Goal: Ask a question: Seek information or help from site administrators or community

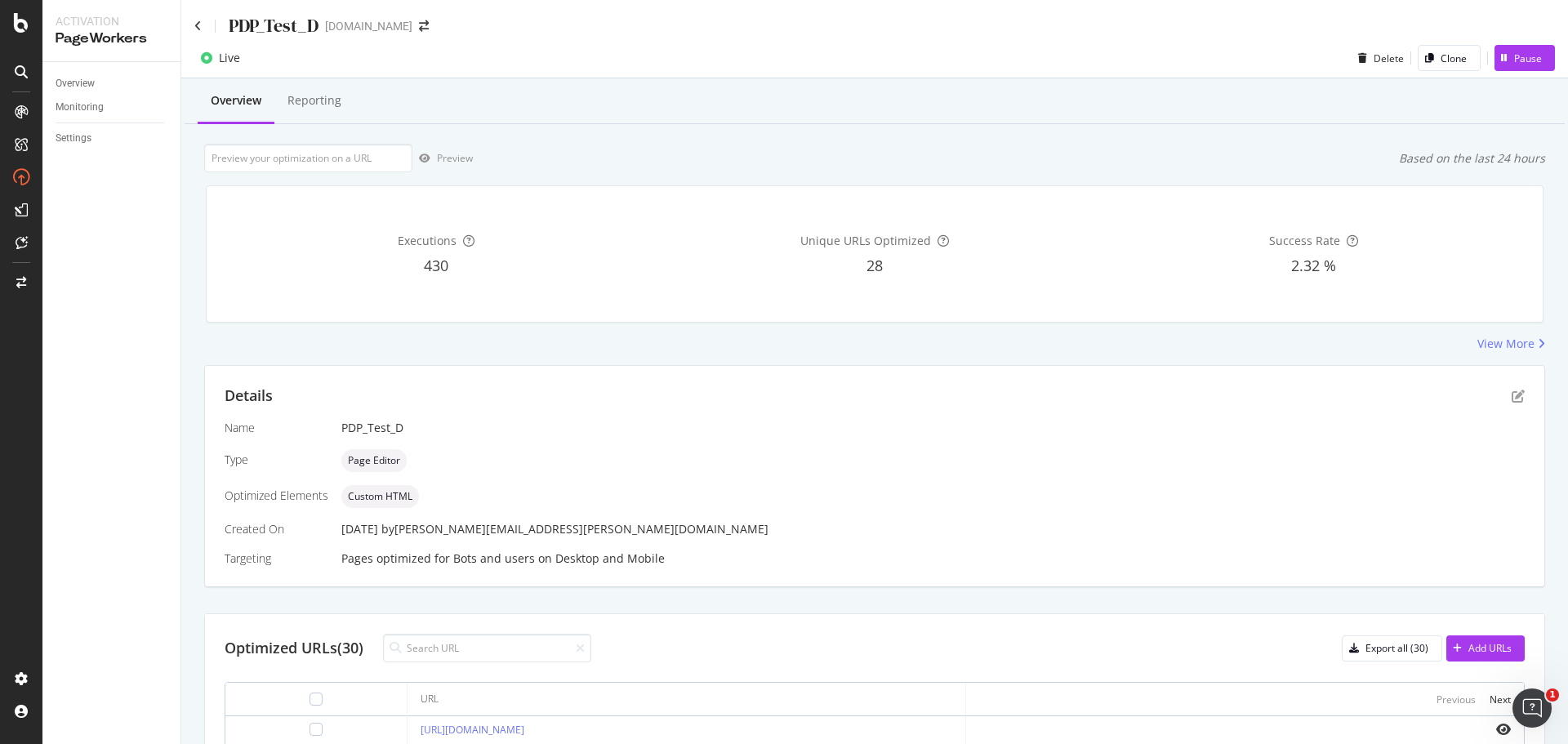
scroll to position [480, 0]
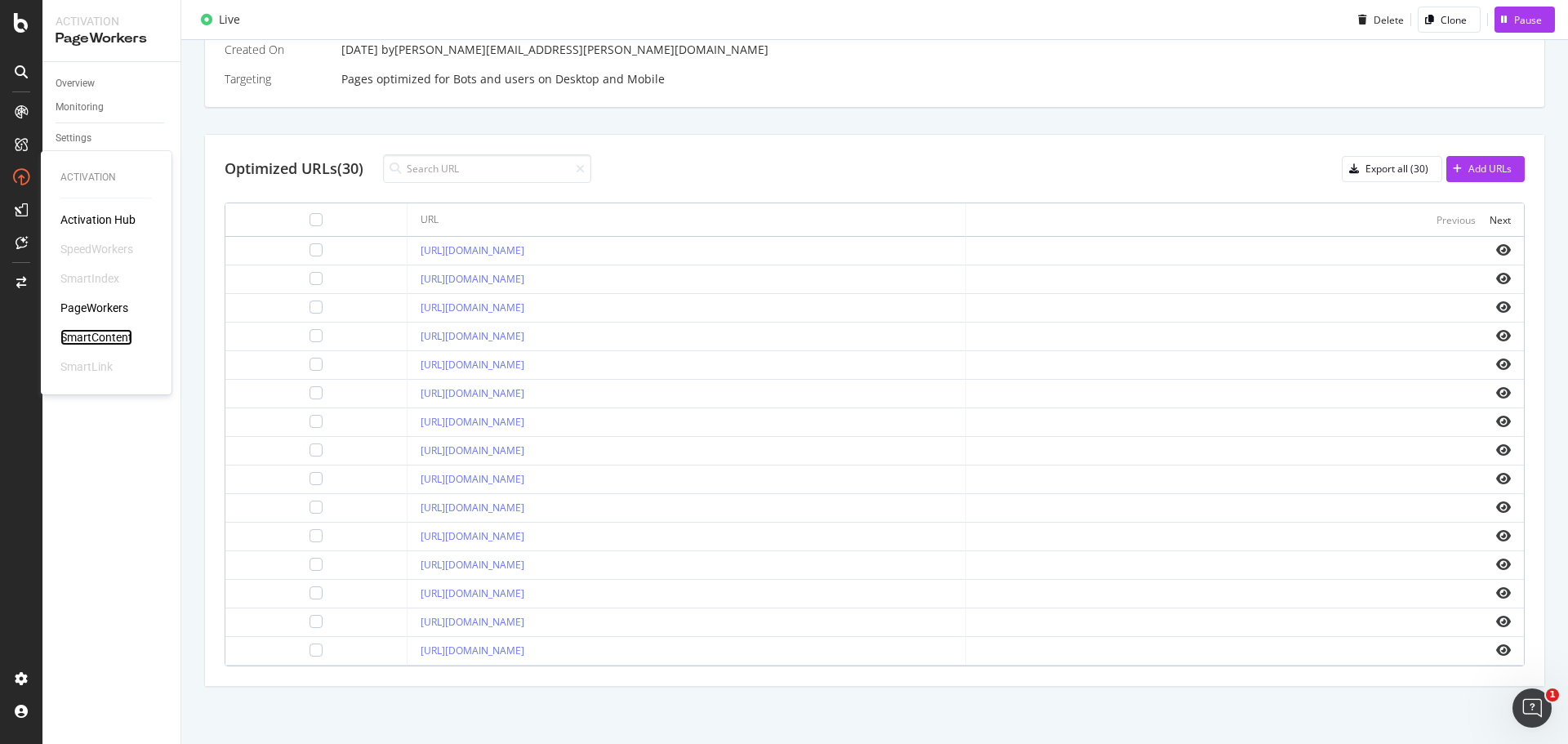
click at [94, 331] on div "SmartContent" at bounding box center [96, 337] width 72 height 17
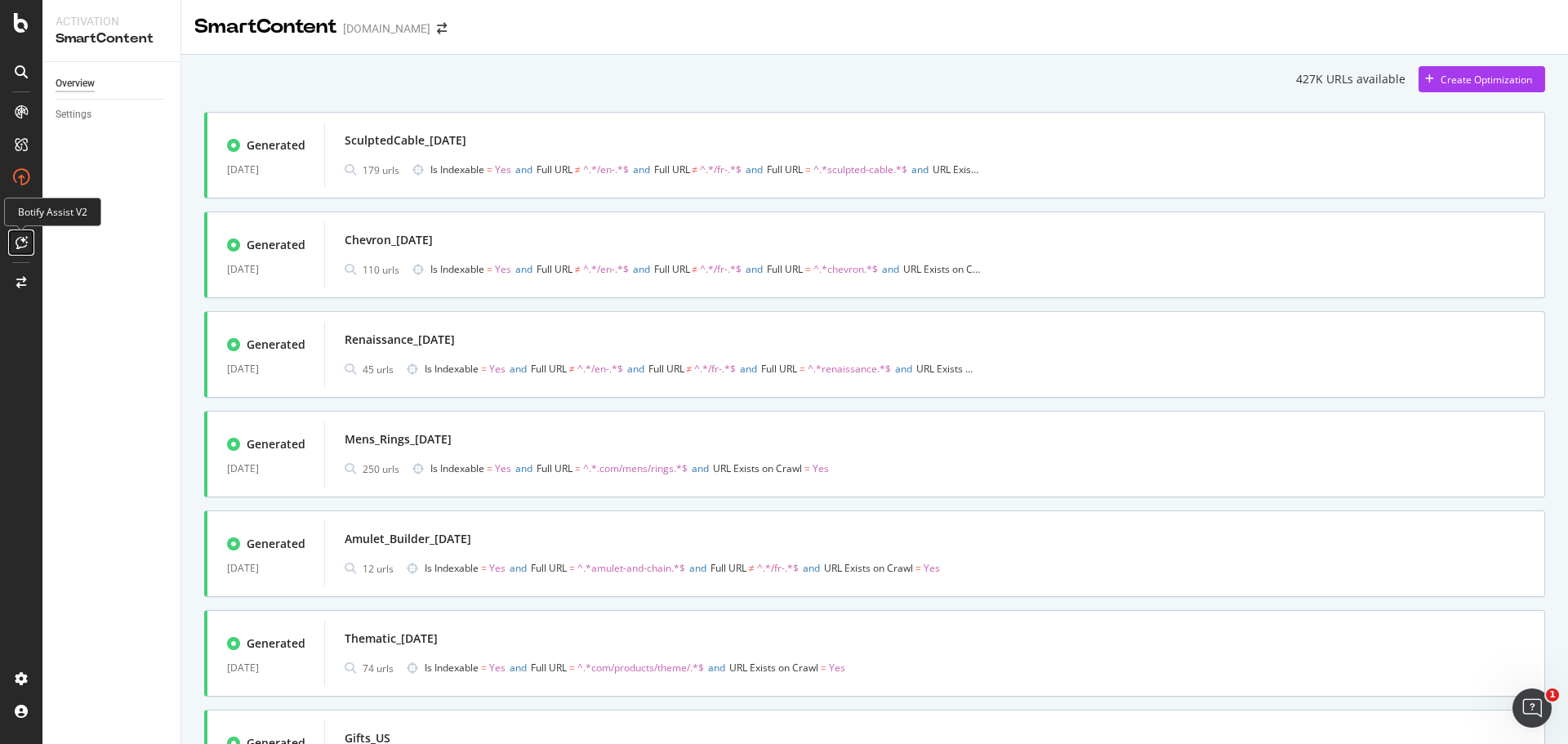
click at [20, 249] on icon at bounding box center [22, 243] width 12 height 13
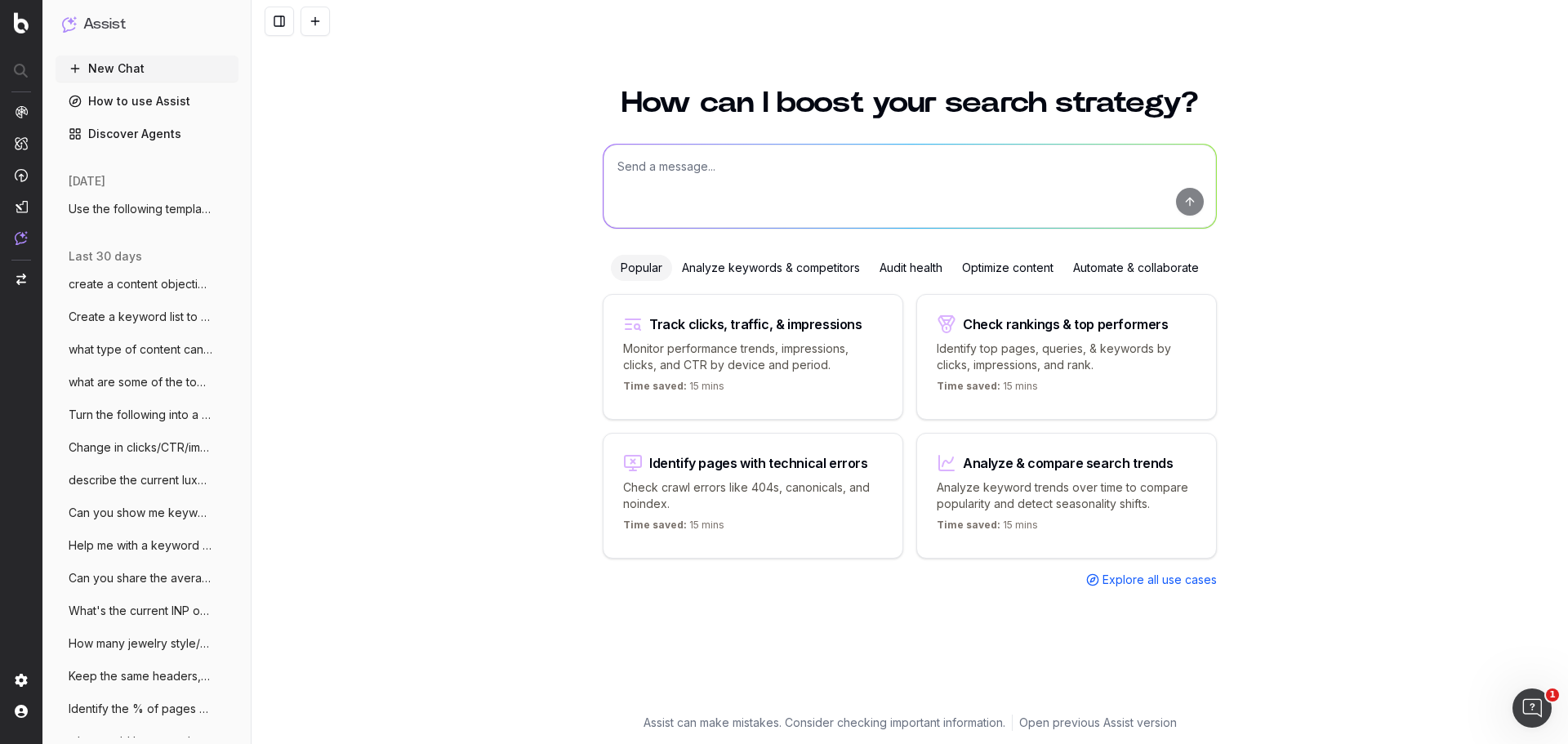
click at [799, 190] on textarea at bounding box center [910, 186] width 613 height 84
click at [906, 183] on textarea "Create a meta title and description for this page:" at bounding box center [910, 186] width 613 height 84
click at [948, 196] on textarea "Create a meta title and description for this page:" at bounding box center [910, 186] width 613 height 84
paste textarea "link"
click at [885, 182] on textarea "Create a meta title and description for this page: link" at bounding box center [910, 186] width 613 height 84
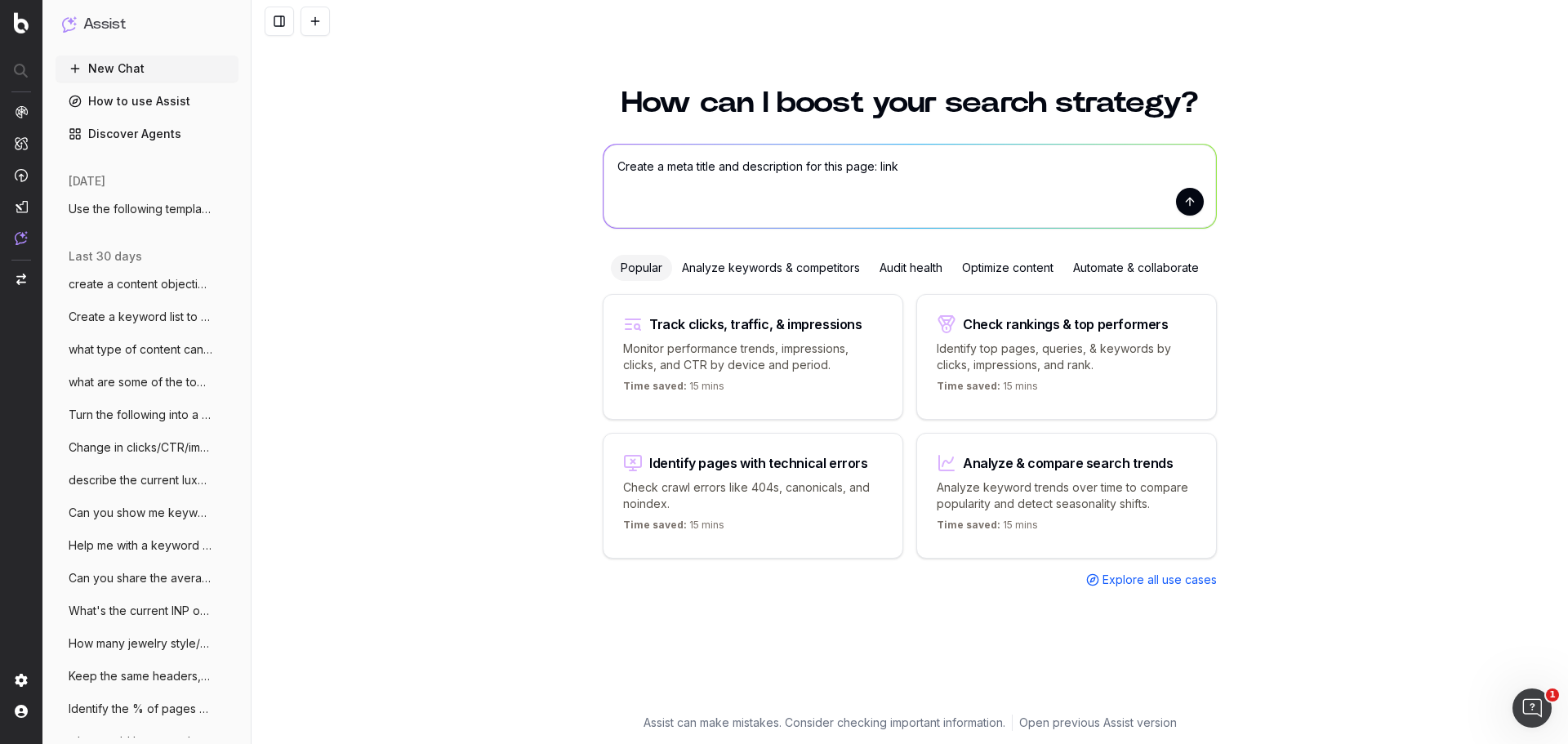
click at [885, 182] on textarea "Create a meta title and description for this page: link" at bounding box center [910, 186] width 613 height 84
click at [911, 179] on textarea "Create a meta title and description for this page:" at bounding box center [910, 186] width 613 height 84
paste textarea "https://uat.davidyurman.com/womens/collections.html?__sftkCacheBuster=175459534…"
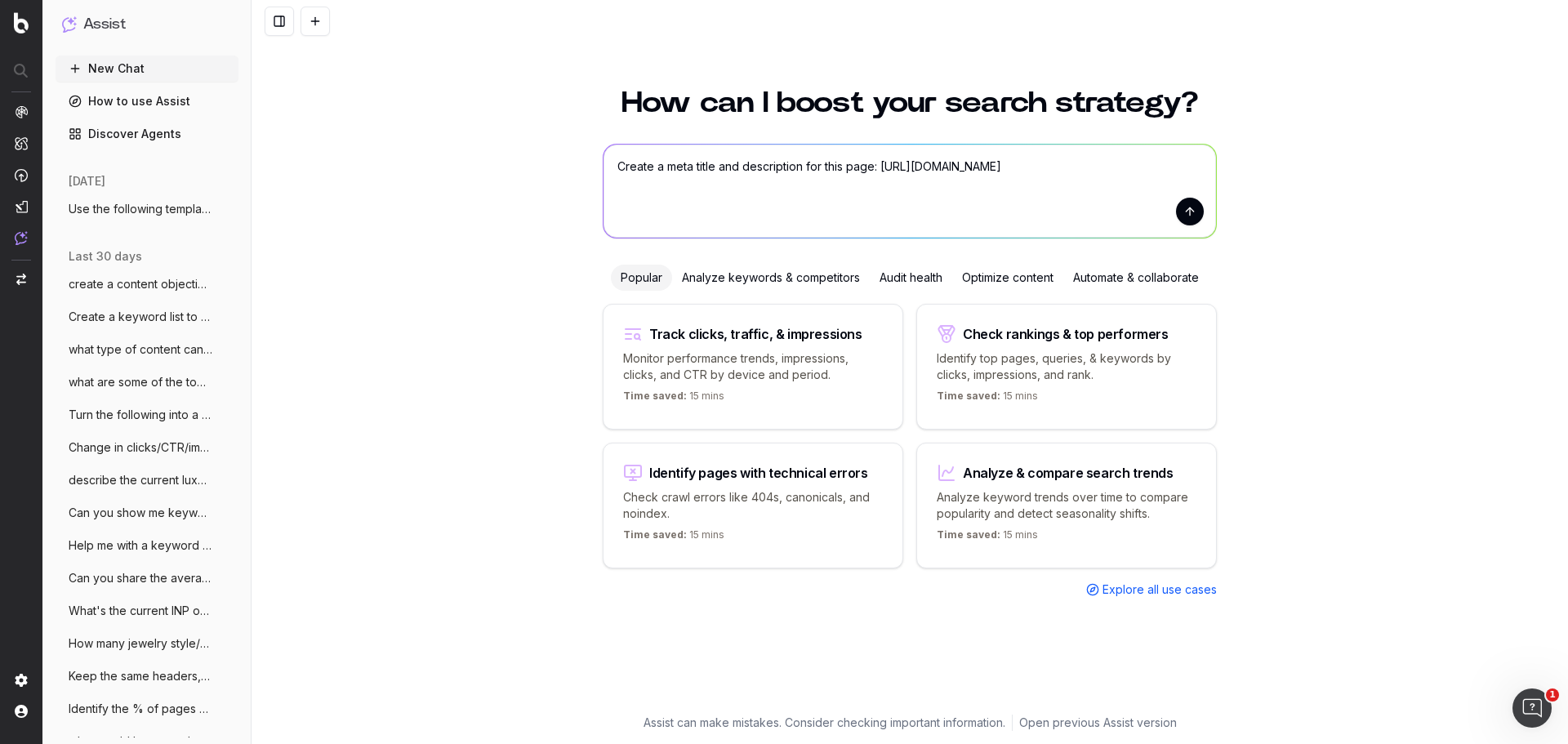
click at [925, 180] on textarea "Create a meta title and description for this page: https://uat.davidyurman.com/…" at bounding box center [910, 191] width 613 height 93
drag, startPoint x: 617, startPoint y: 201, endPoint x: 929, endPoint y: 245, distance: 315.1
click at [929, 245] on div "How can I boost your search strategy? Create a meta title and description for t…" at bounding box center [909, 392] width 627 height 646
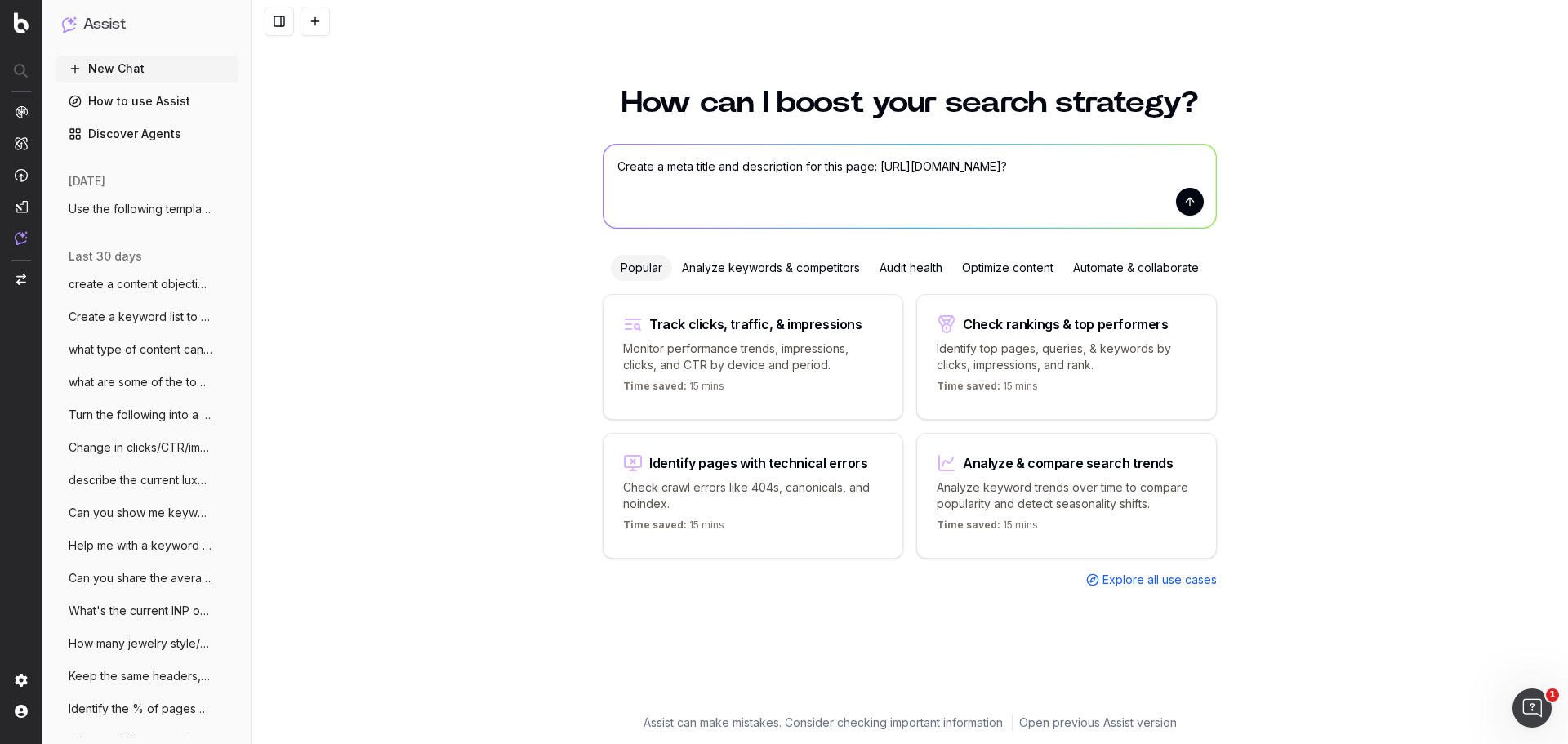
type textarea "Create a meta title and description for this page: https://www.davidyurman.com/…"
click at [1195, 205] on button "submit" at bounding box center [1190, 202] width 28 height 28
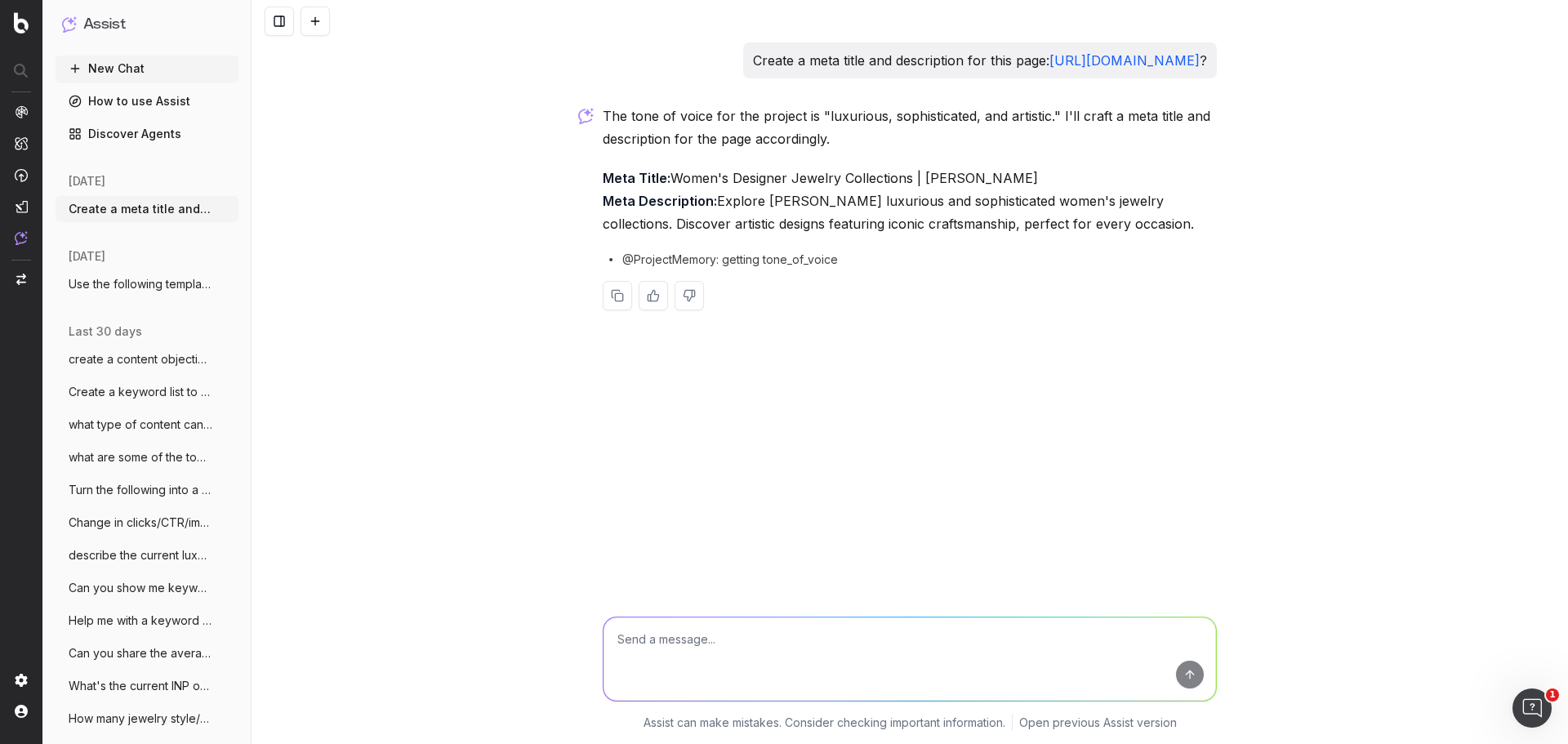
click at [885, 199] on p "Meta Title: Women's Designer Jewelry Collections | David Yurman Meta Descriptio…" at bounding box center [909, 200] width 614 height 69
drag, startPoint x: 673, startPoint y: 197, endPoint x: 1036, endPoint y: 197, distance: 363.0
click at [1036, 197] on p "Meta Title: Women's Designer Jewelry Collections | David Yurman Meta Descriptio…" at bounding box center [909, 200] width 614 height 69
drag, startPoint x: 908, startPoint y: 212, endPoint x: 754, endPoint y: 204, distance: 154.2
click at [832, 207] on p "Meta Title: Women's Designer Jewelry Collections | David Yurman Meta Descriptio…" at bounding box center [909, 200] width 614 height 69
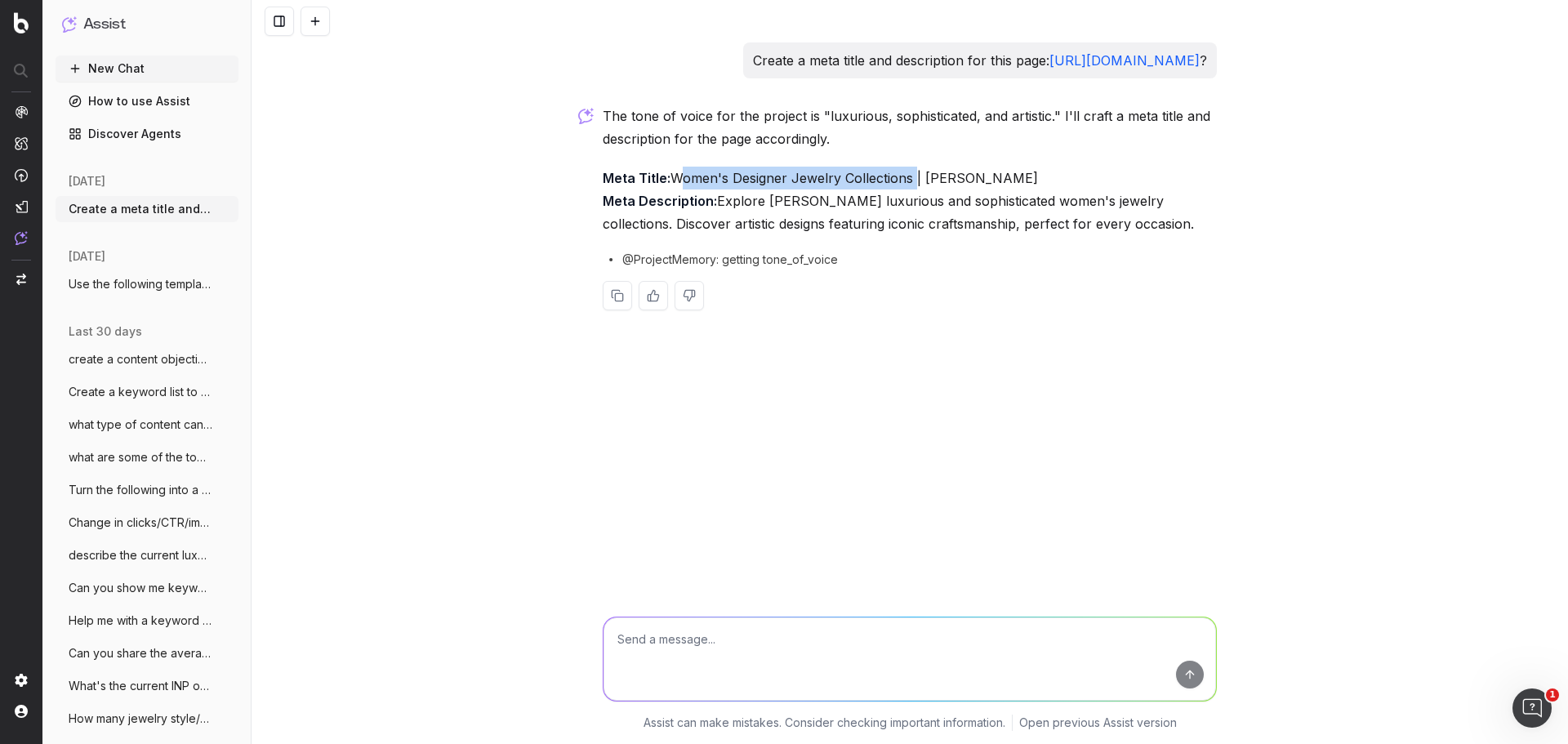
drag, startPoint x: 673, startPoint y: 199, endPoint x: 914, endPoint y: 199, distance: 241.0
click at [914, 199] on p "Meta Title: Women's Designer Jewelry Collections | David Yurman Meta Descriptio…" at bounding box center [909, 200] width 614 height 69
click at [785, 235] on p "Meta Title: Women's Designer Jewelry Collections | David Yurman Meta Descriptio…" at bounding box center [909, 200] width 614 height 69
drag, startPoint x: 721, startPoint y: 225, endPoint x: 1225, endPoint y: 238, distance: 504.2
click at [1225, 238] on div "Create a meta title and description for this page: https://www.davidyurman.com/…" at bounding box center [909, 372] width 1316 height 744
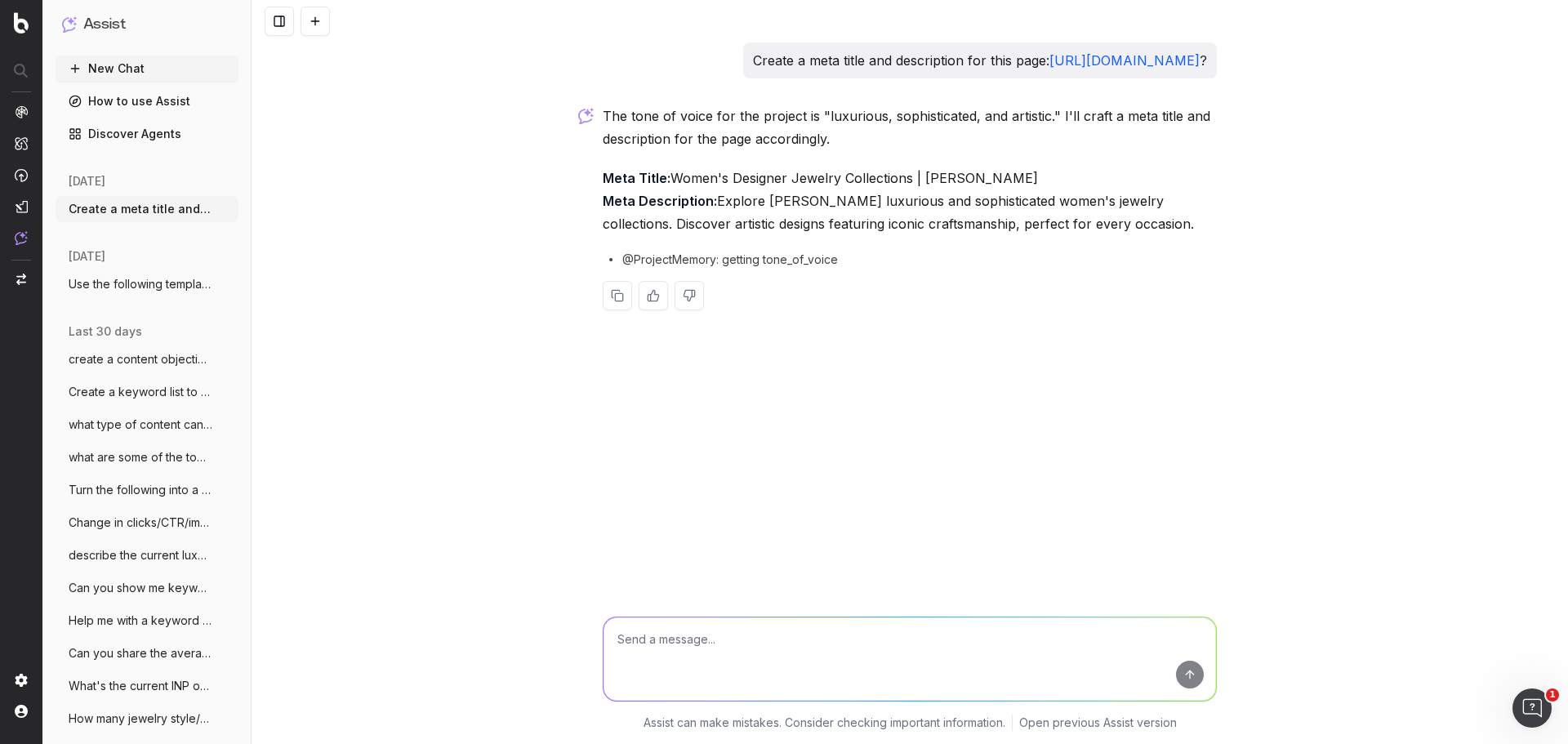
copy p "Explore David Yurman's luxurious and sophisticated women's jewelry collections.…"
click at [704, 665] on textarea at bounding box center [910, 659] width 613 height 84
paste textarea "https://uat.davidyurman.com/womens/collections/dy-renaissance-collection.html?_…"
drag, startPoint x: 865, startPoint y: 670, endPoint x: 588, endPoint y: 650, distance: 277.7
click at [588, 650] on div "Create one for this page https://uat.davidyurman.com/womens/collections/dy-rena…" at bounding box center [909, 670] width 1316 height 147
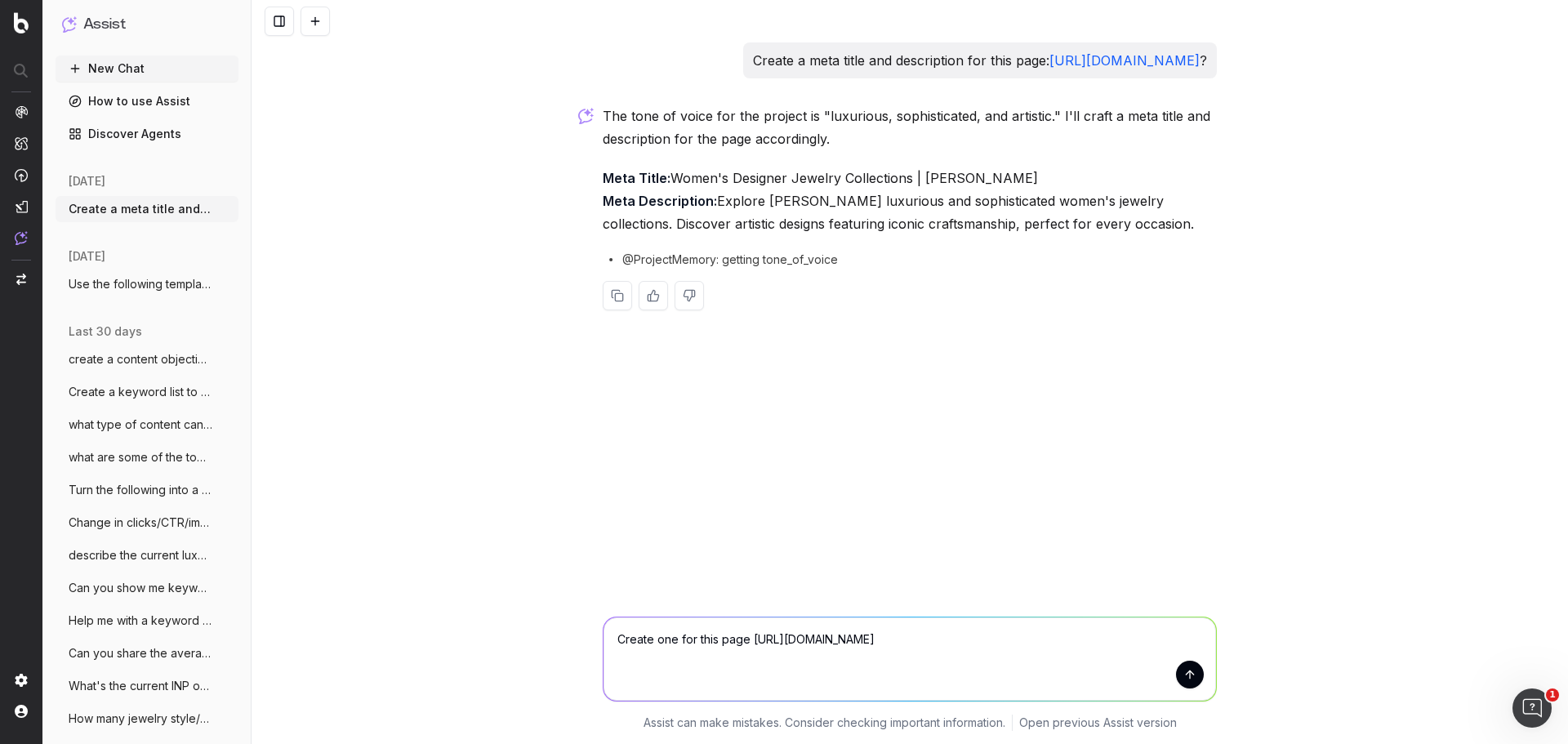
drag, startPoint x: 648, startPoint y: 641, endPoint x: 612, endPoint y: 642, distance: 36.0
click at [612, 642] on textarea "Create one for this page https://uat.davidyurman.com/womens/collections/dy-rena…" at bounding box center [910, 659] width 613 height 84
type textarea "Do the same for this page https://uat.davidyurman.com/womens/collections/dy-ren…"
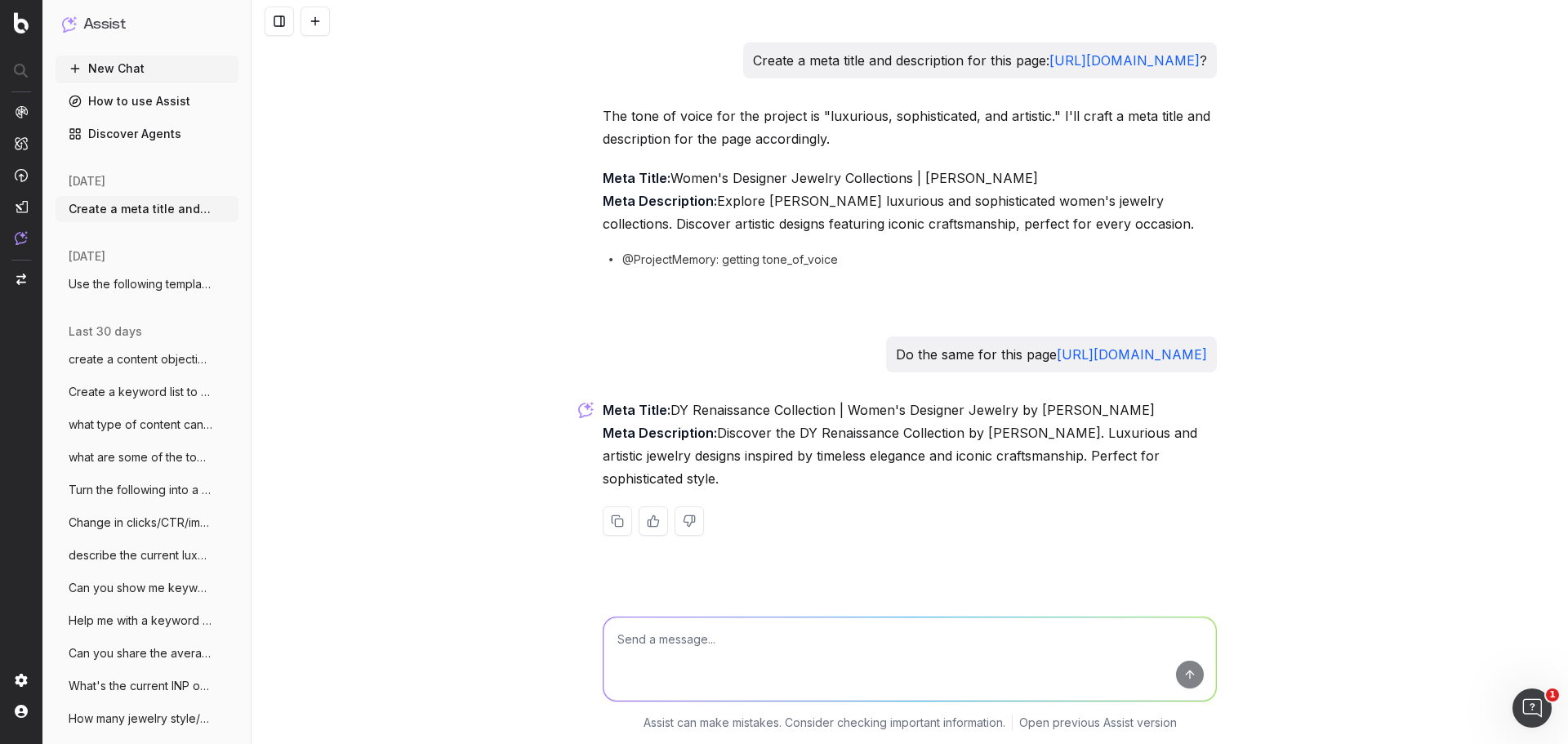
scroll to position [11, 0]
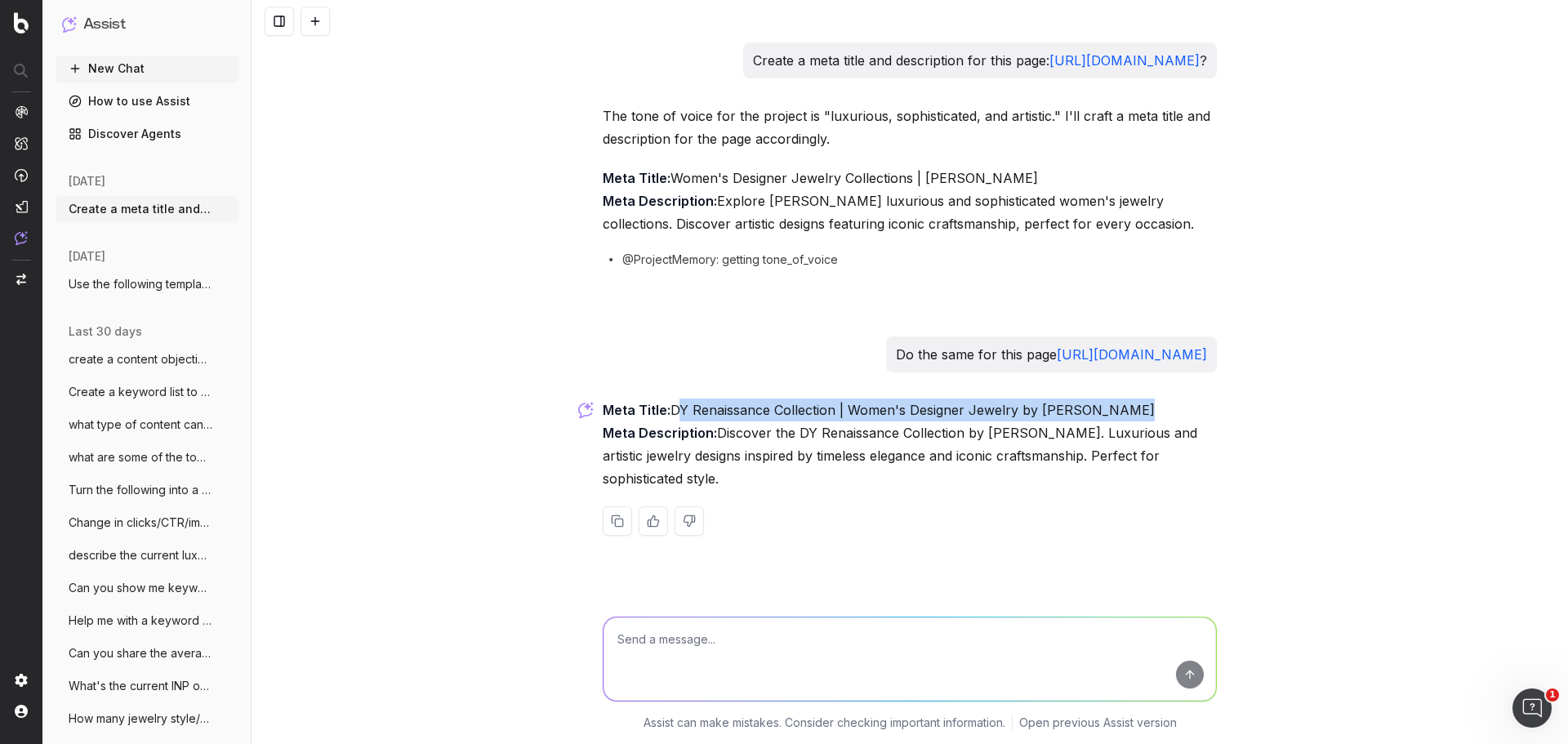
drag, startPoint x: 668, startPoint y: 440, endPoint x: 1126, endPoint y: 449, distance: 458.1
click at [1126, 449] on p "Meta Title: DY Renaissance Collection | Women's Designer Jewelry by David Yurma…" at bounding box center [909, 444] width 614 height 91
copy p "DY Renaissance Collection | Women's Designer Jewelry by David Yurman"
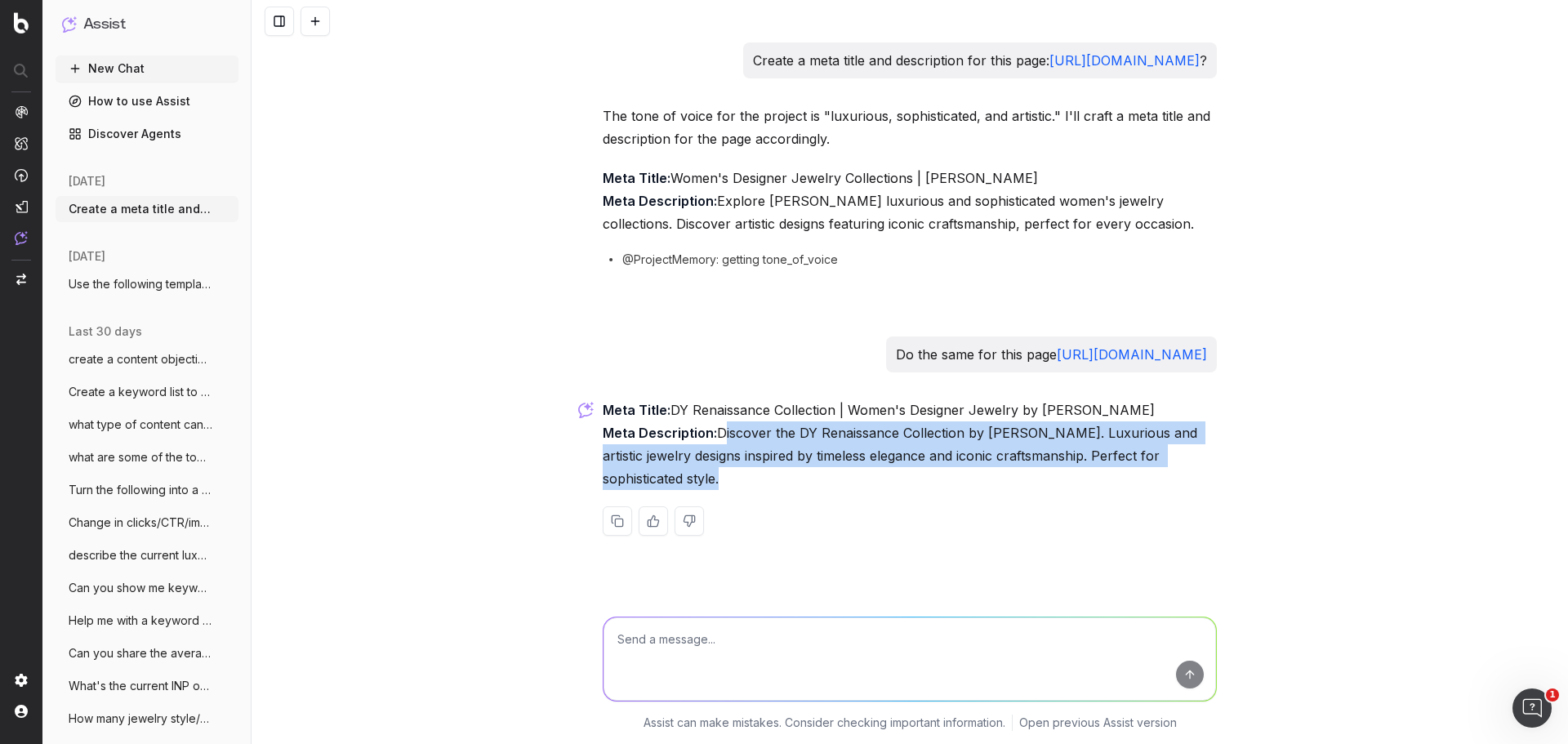
drag, startPoint x: 714, startPoint y: 467, endPoint x: 748, endPoint y: 511, distance: 55.6
click at [748, 490] on p "Meta Title: DY Renaissance Collection | Women's Designer Jewelry by David Yurma…" at bounding box center [909, 444] width 614 height 91
copy p "Discover the DY Renaissance Collection by David Yurman. Luxurious and artistic …"
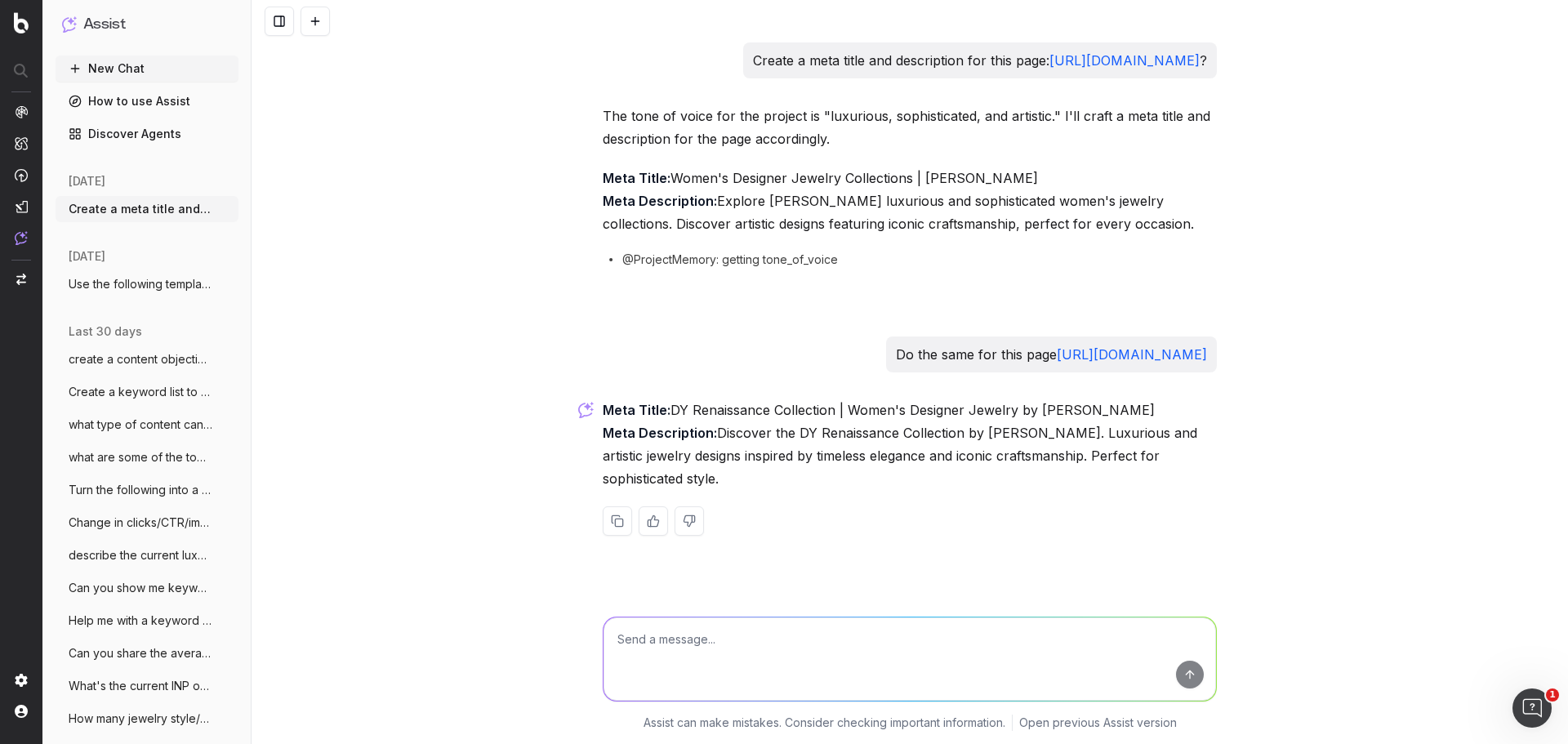
click at [755, 610] on div at bounding box center [909, 656] width 627 height 118
click at [750, 616] on div at bounding box center [909, 656] width 627 height 118
click at [734, 626] on textarea at bounding box center [910, 659] width 613 height 84
paste textarea "Explore the beauty of land, sea, and galaxy in David Yurman's Beauty of Nature …"
type textarea "What's the word count? Explore the beauty of land, sea, and galaxy in David Yur…"
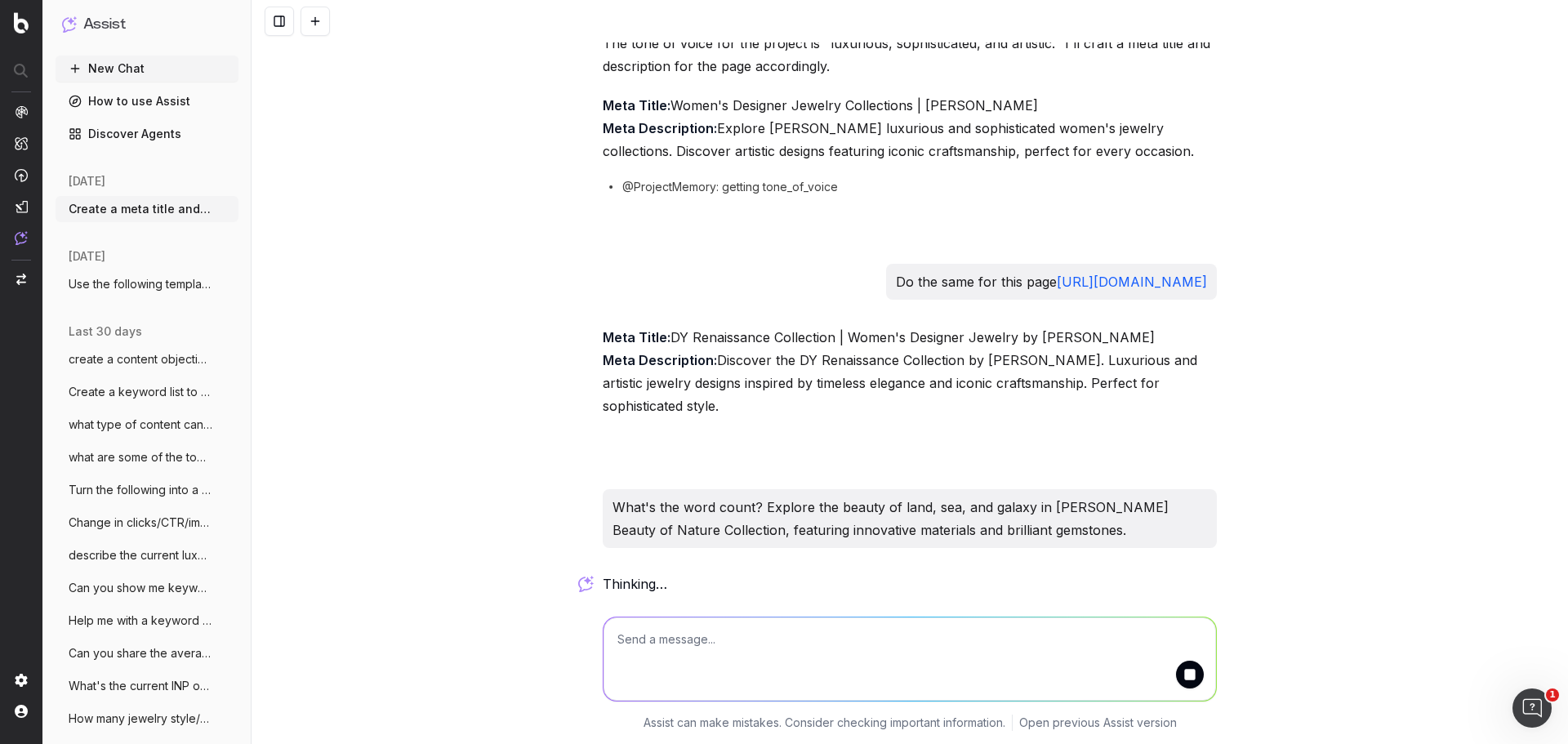
scroll to position [191, 0]
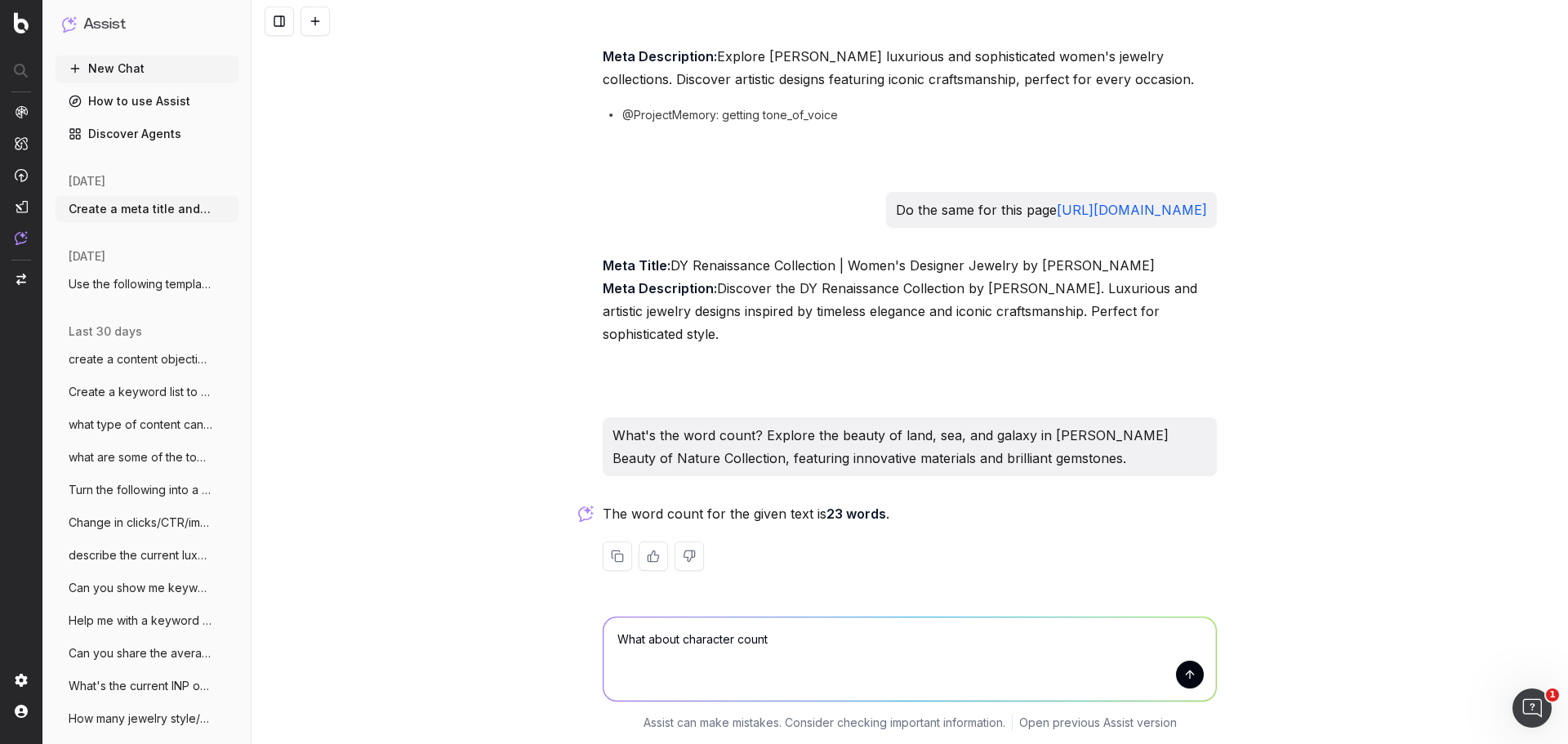
type textarea "What about character count?"
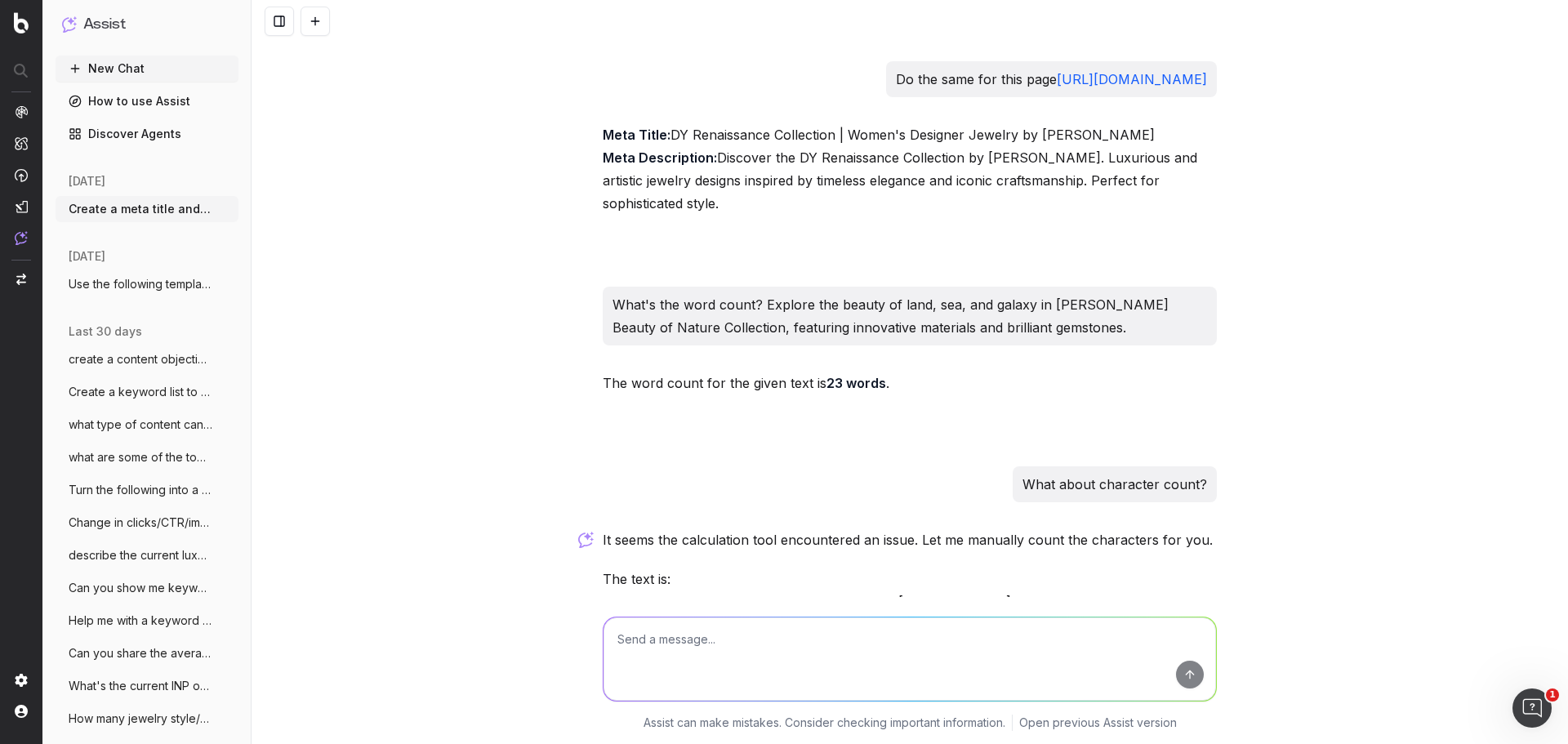
scroll to position [500, 0]
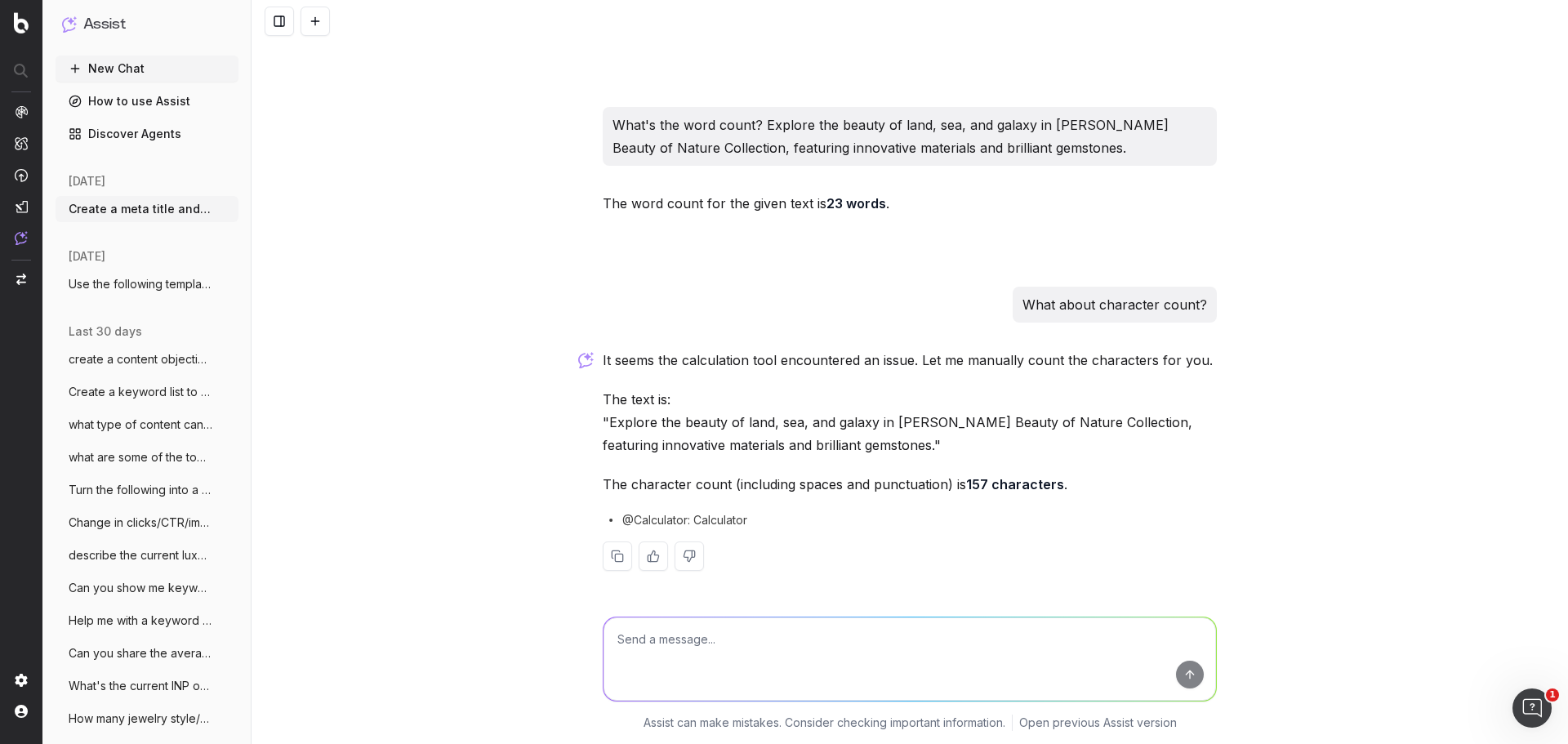
click at [773, 626] on textarea at bounding box center [910, 659] width 613 height 84
type textarea "Create a title and description for David Yurman's high jewelry landing page"
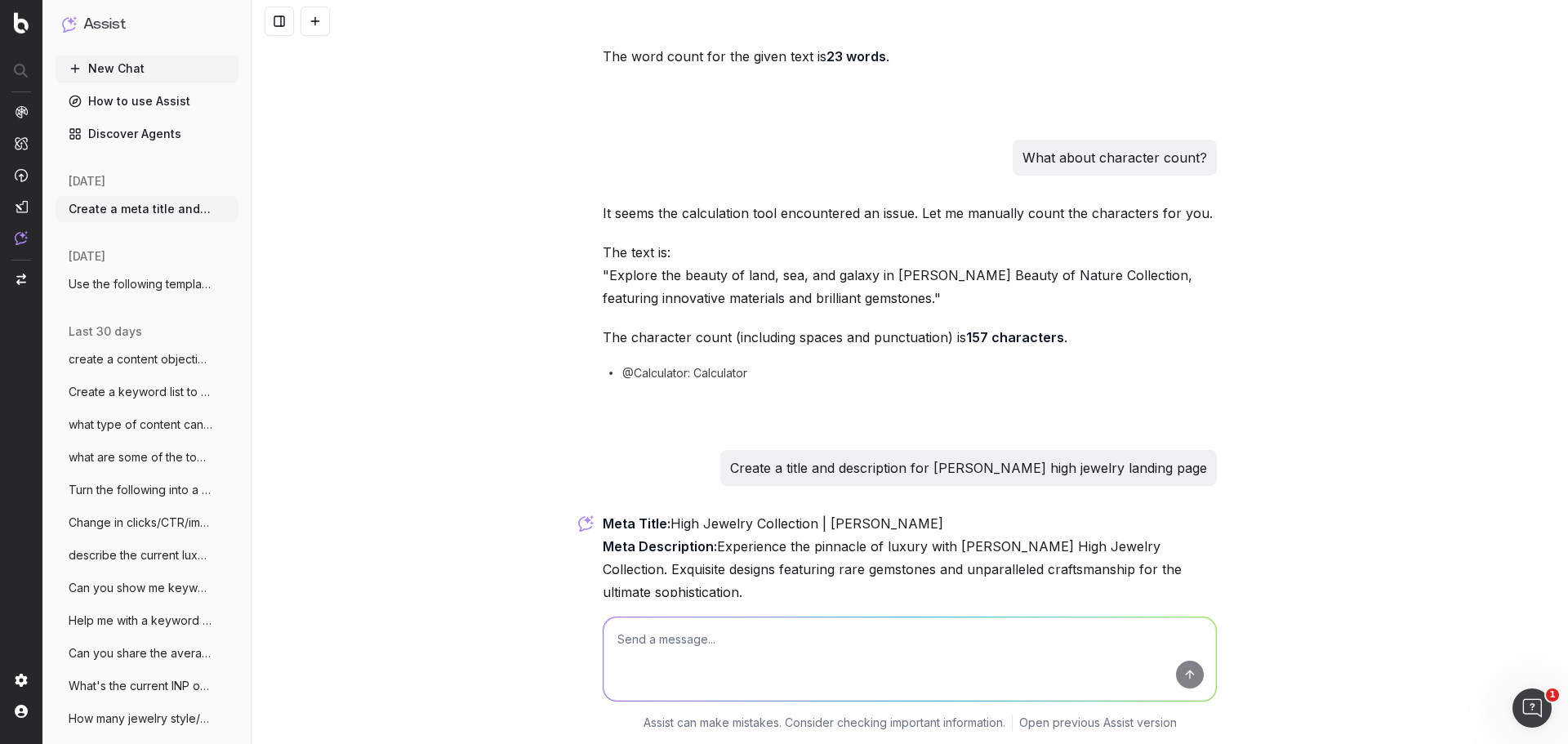
scroll to position [727, 0]
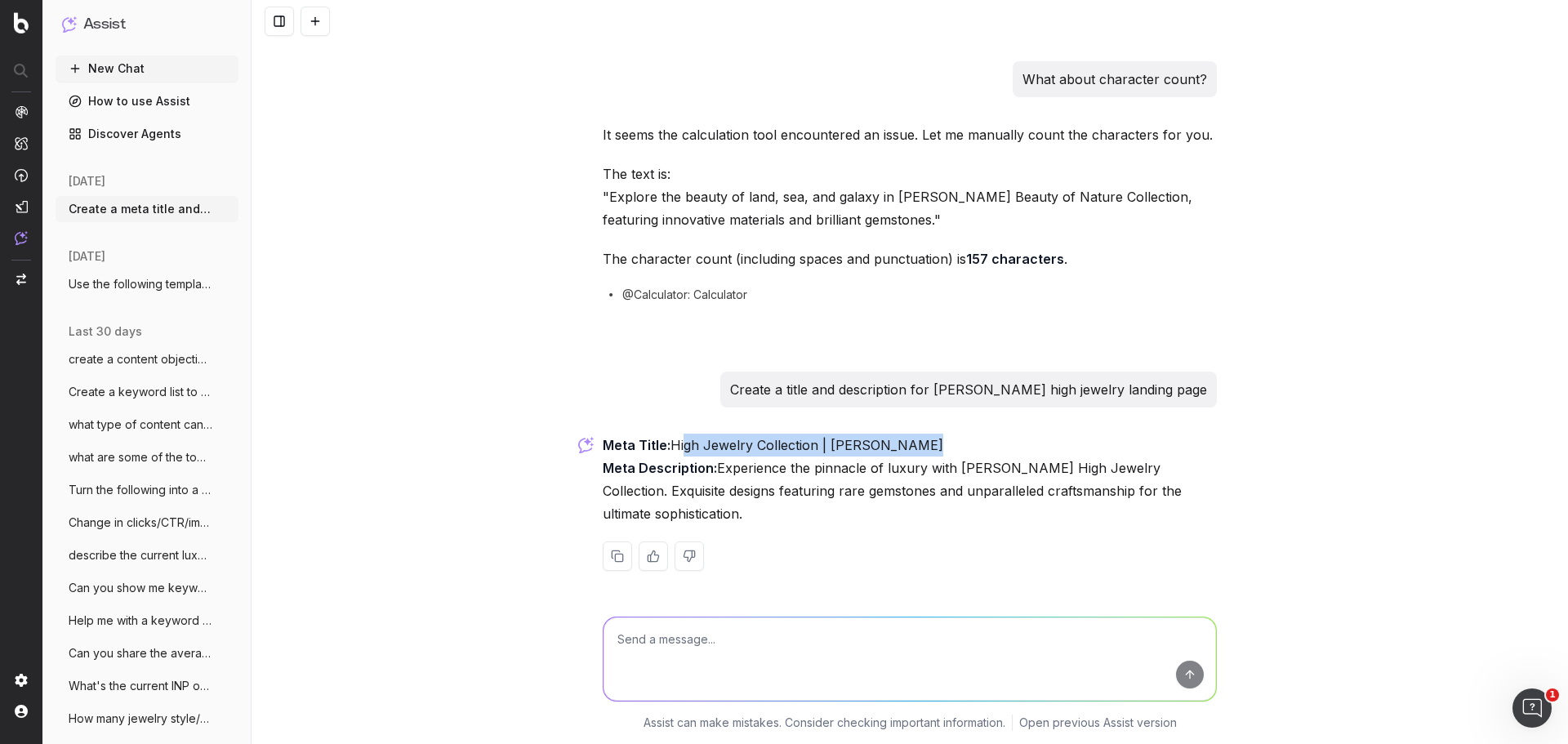
drag, startPoint x: 673, startPoint y: 439, endPoint x: 935, endPoint y: 439, distance: 262.0
click at [935, 439] on p "Meta Title: High Jewelry Collection | David Yurman Meta Description: Experience…" at bounding box center [909, 480] width 614 height 91
click at [921, 445] on p "Meta Title: High Jewelry Collection | David Yurman Meta Description: Experience…" at bounding box center [909, 480] width 614 height 91
drag, startPoint x: 715, startPoint y: 466, endPoint x: 759, endPoint y: 505, distance: 58.8
click at [759, 505] on p "Meta Title: High Jewelry Collection | David Yurman Meta Description: Experience…" at bounding box center [909, 480] width 614 height 91
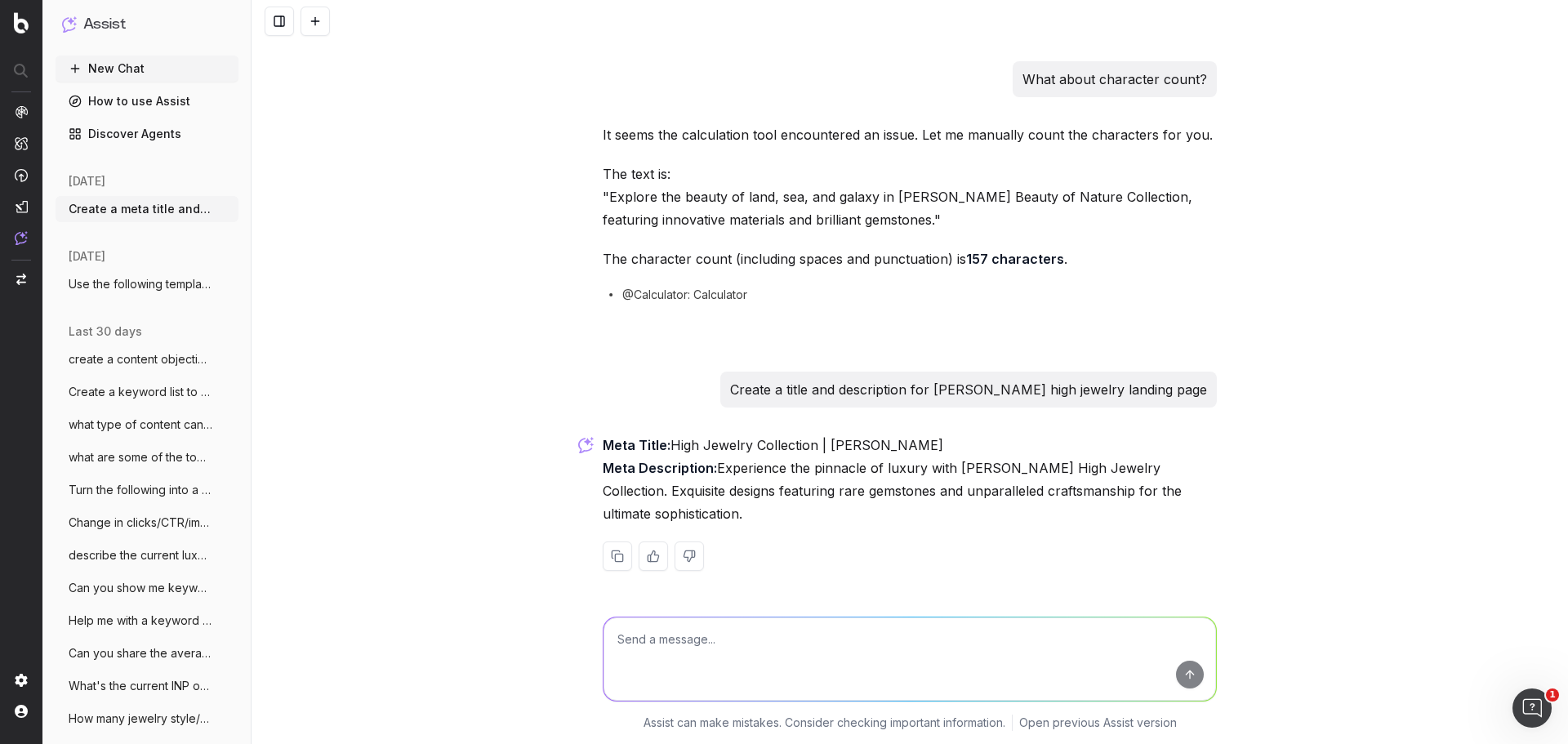
copy p "Experience the pinnacle of luxury with David Yurman's High Jewelry Collection. …"
click at [789, 448] on p "Meta Title: High Jewelry Collection | David Yurman Meta Description: Experience…" at bounding box center [909, 480] width 614 height 91
drag, startPoint x: 672, startPoint y: 448, endPoint x: 1016, endPoint y: 452, distance: 344.0
click at [1016, 452] on p "Meta Title: High Jewelry Collection | David Yurman Meta Description: Experience…" at bounding box center [909, 480] width 614 height 91
copy p "High Jewelry Collection | David Yurman"
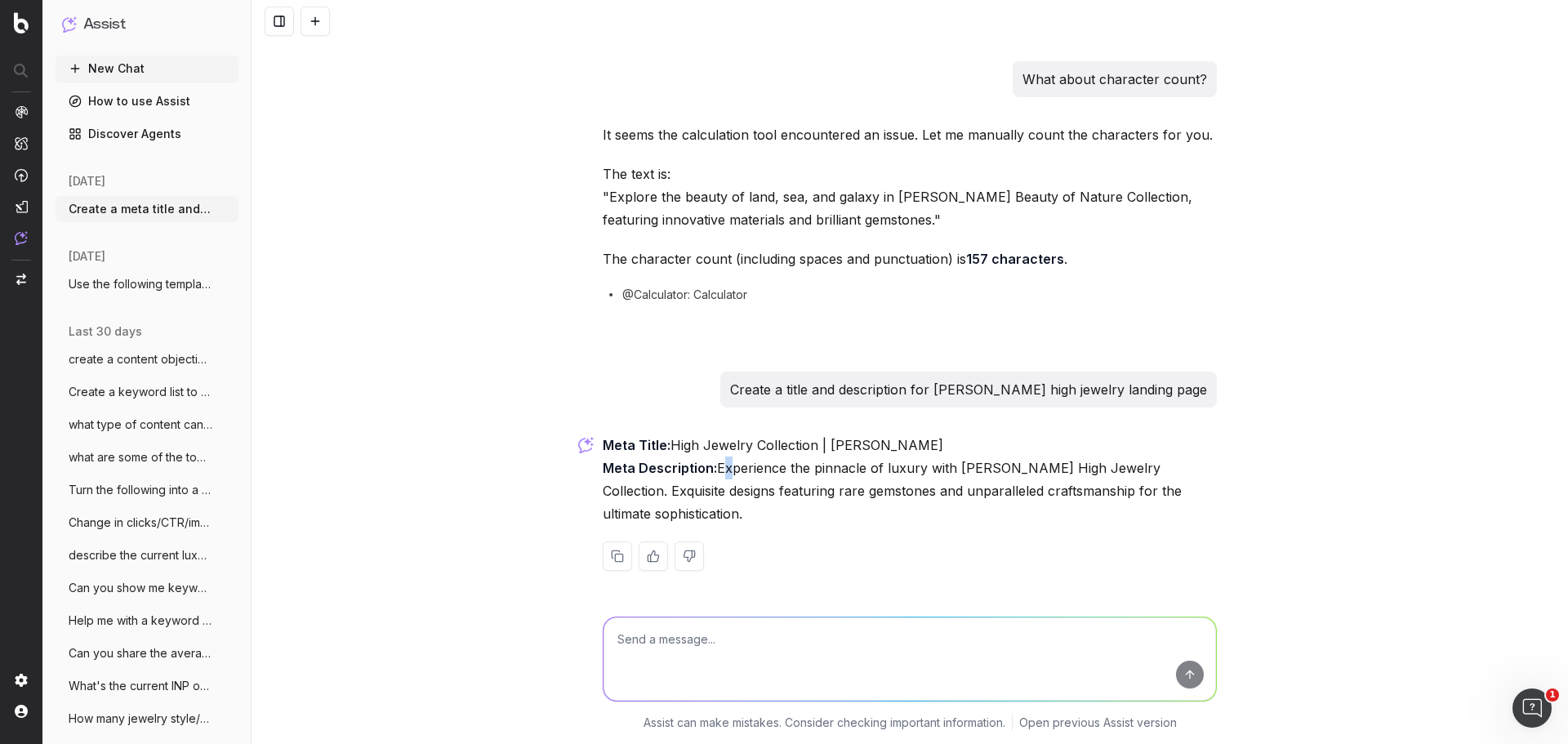
click at [712, 471] on p "Meta Title: High Jewelry Collection | David Yurman Meta Description: Experience…" at bounding box center [909, 480] width 614 height 91
click at [712, 471] on p "Meta Title: High Jewelry Collection | David Yurman Meta Description: Experience…" at bounding box center [909, 480] width 614 height 91
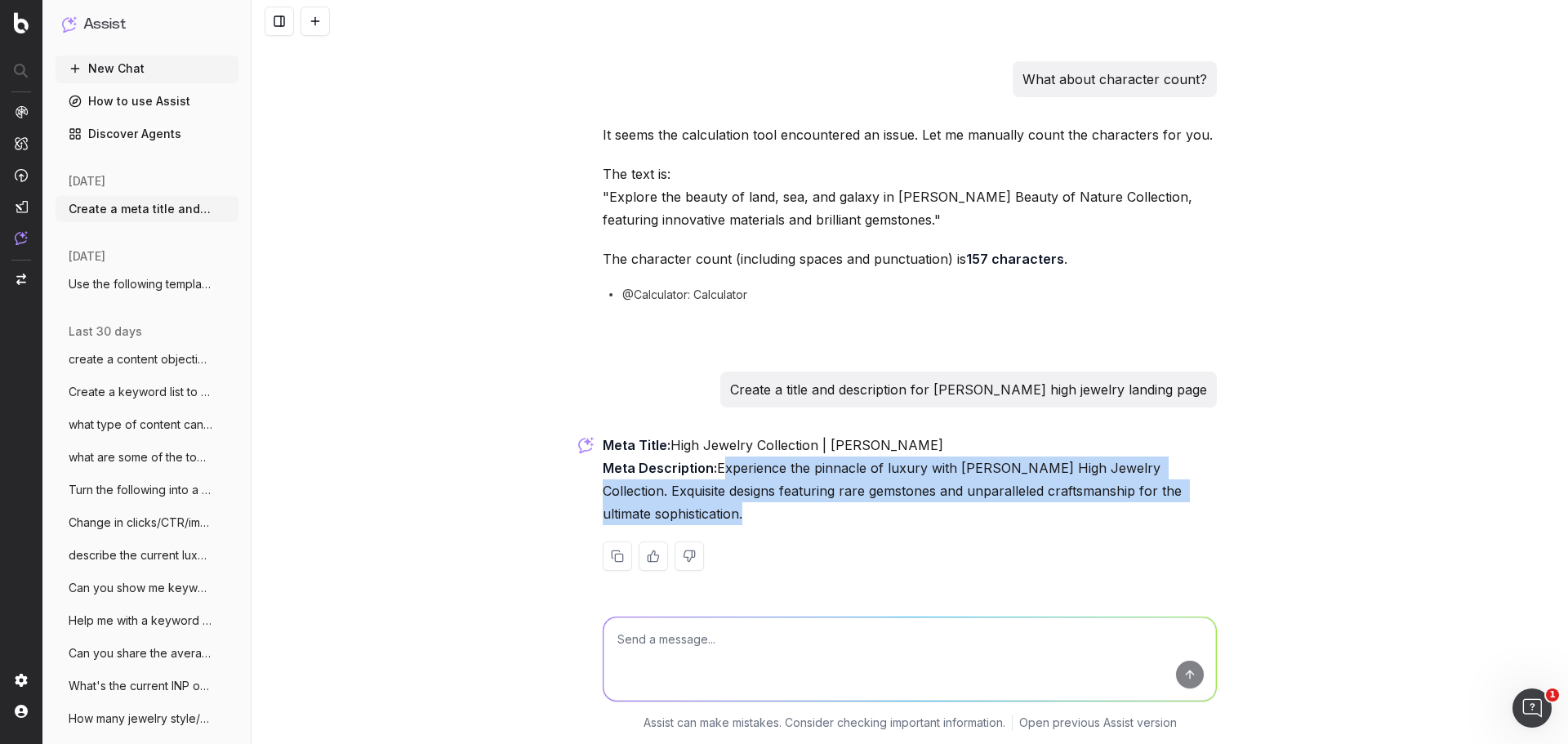
drag, startPoint x: 722, startPoint y: 474, endPoint x: 762, endPoint y: 541, distance: 78.0
click at [762, 541] on div "Meta Title: High Jewelry Collection | David Yurman Meta Description: Experience…" at bounding box center [909, 515] width 614 height 163
copy div "Experience the pinnacle of luxury with David Yurman's High Jewelry Collection. …"
